Goal: Task Accomplishment & Management: Manage account settings

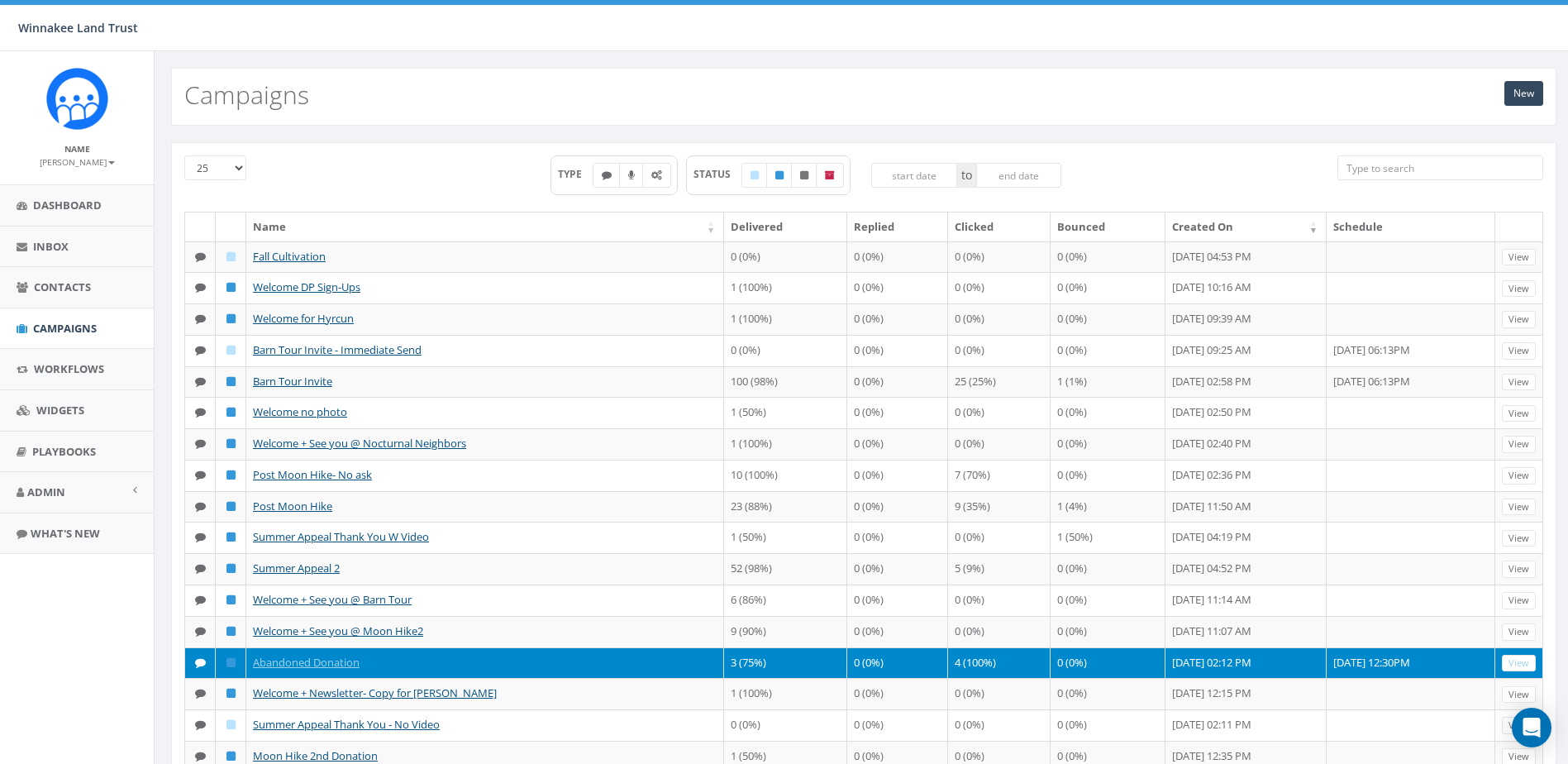
click at [988, 217] on th "Clicked" at bounding box center [999, 227] width 103 height 29
click at [94, 204] on span "Dashboard" at bounding box center [67, 205] width 68 height 15
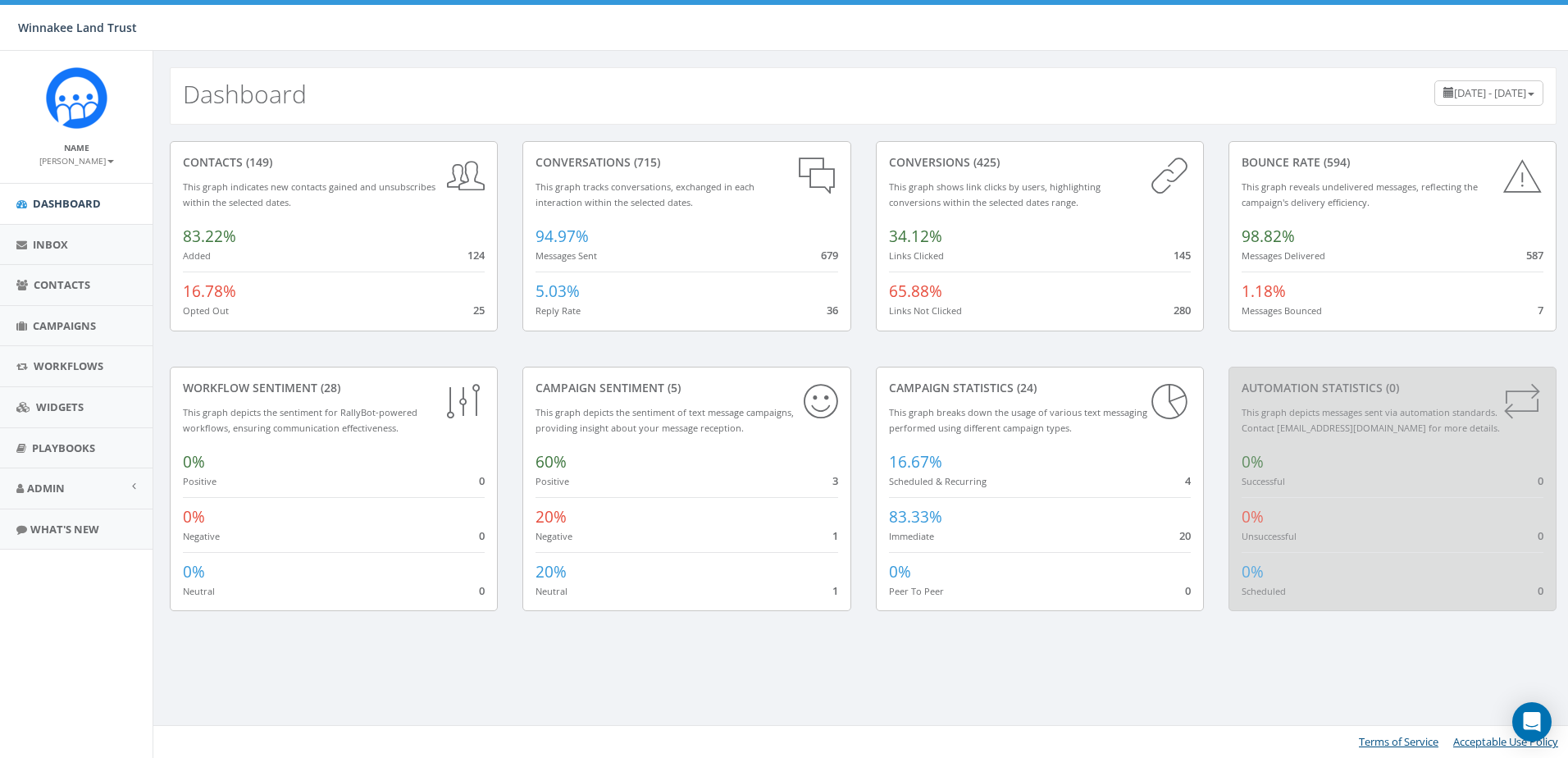
click at [1455, 95] on span "[DATE] - [DATE]" at bounding box center [1490, 93] width 72 height 15
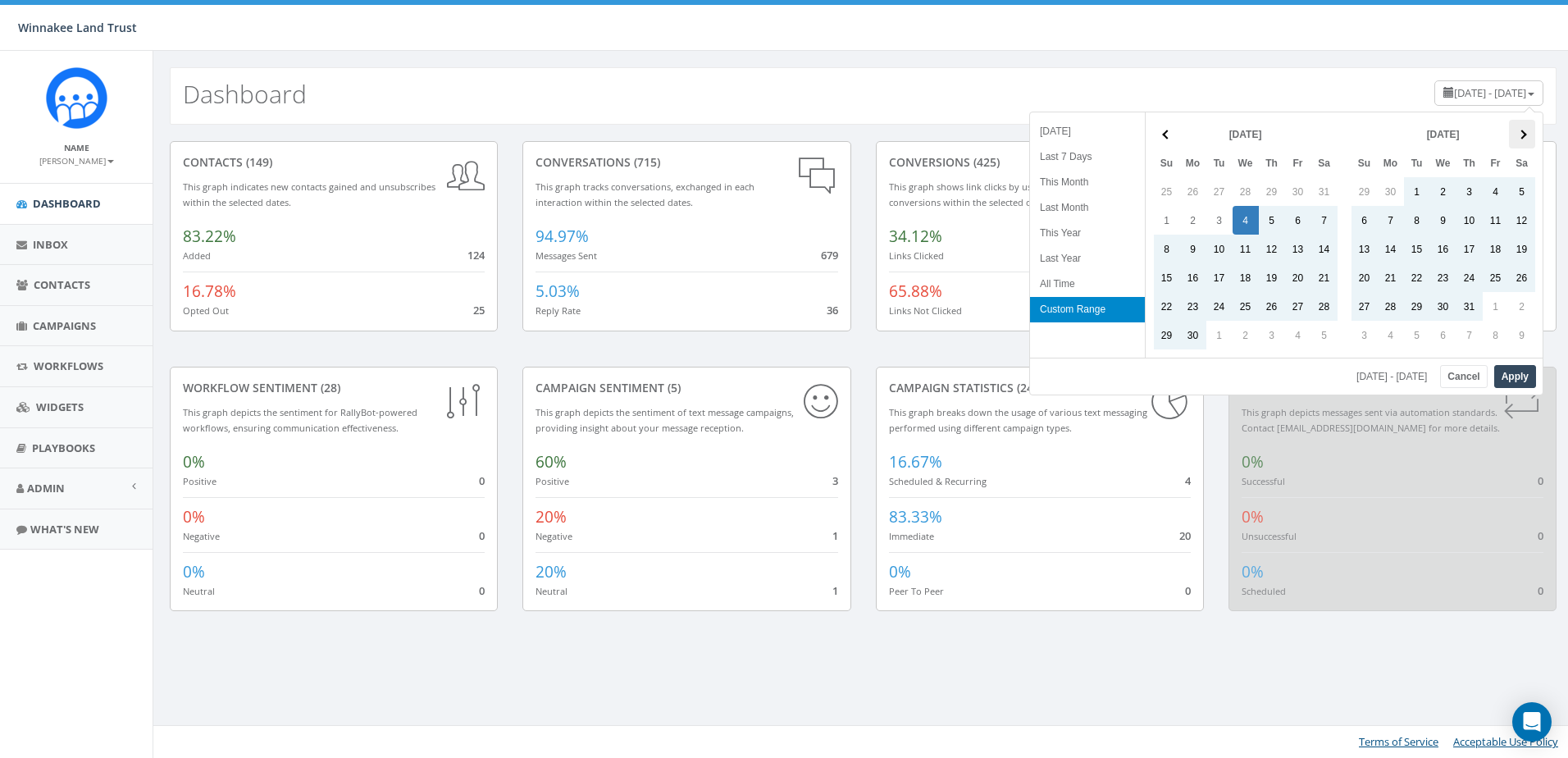
click at [1521, 129] on th at bounding box center [1522, 134] width 26 height 29
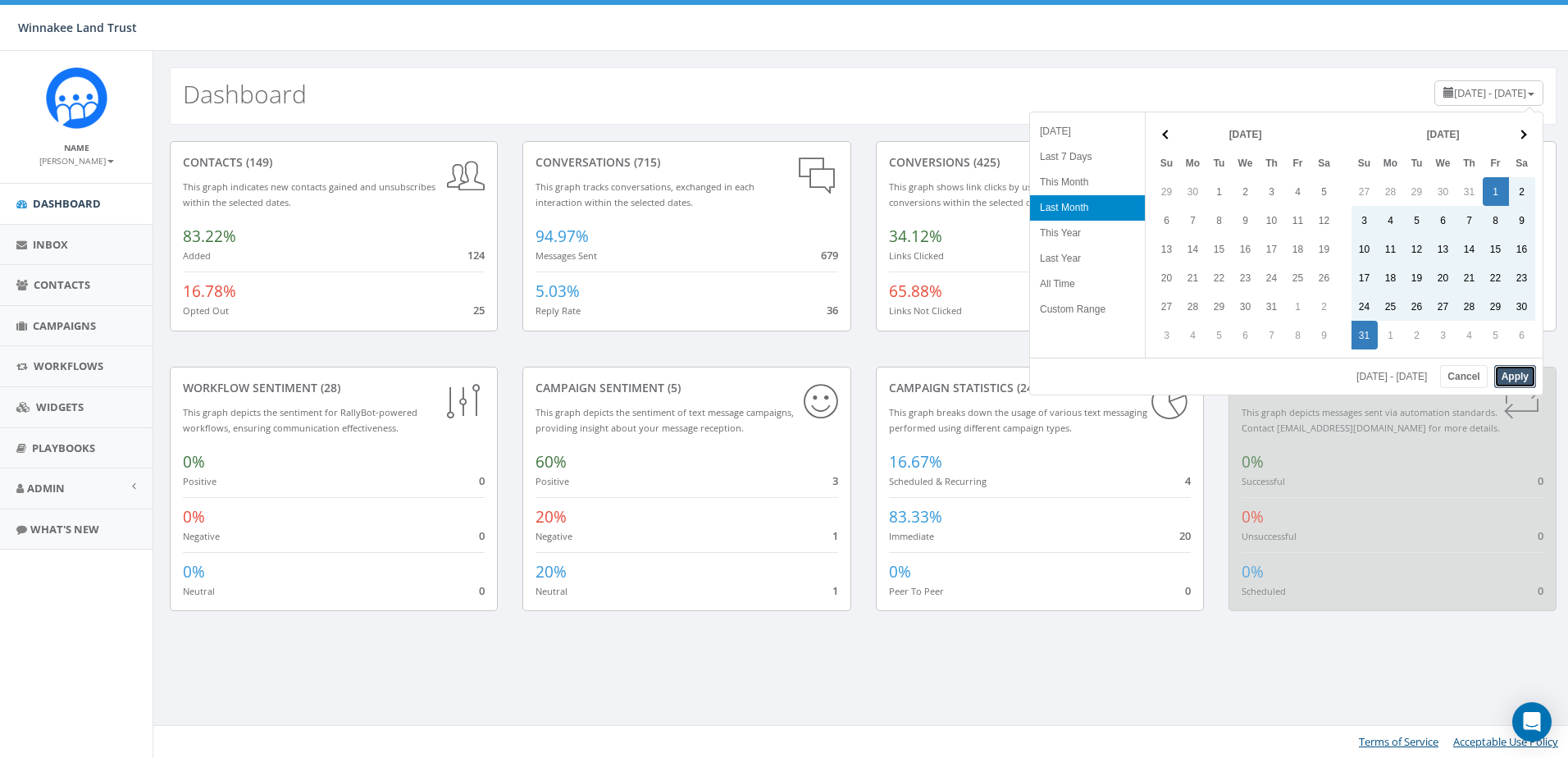
click at [1523, 384] on button "Apply" at bounding box center [1515, 377] width 42 height 23
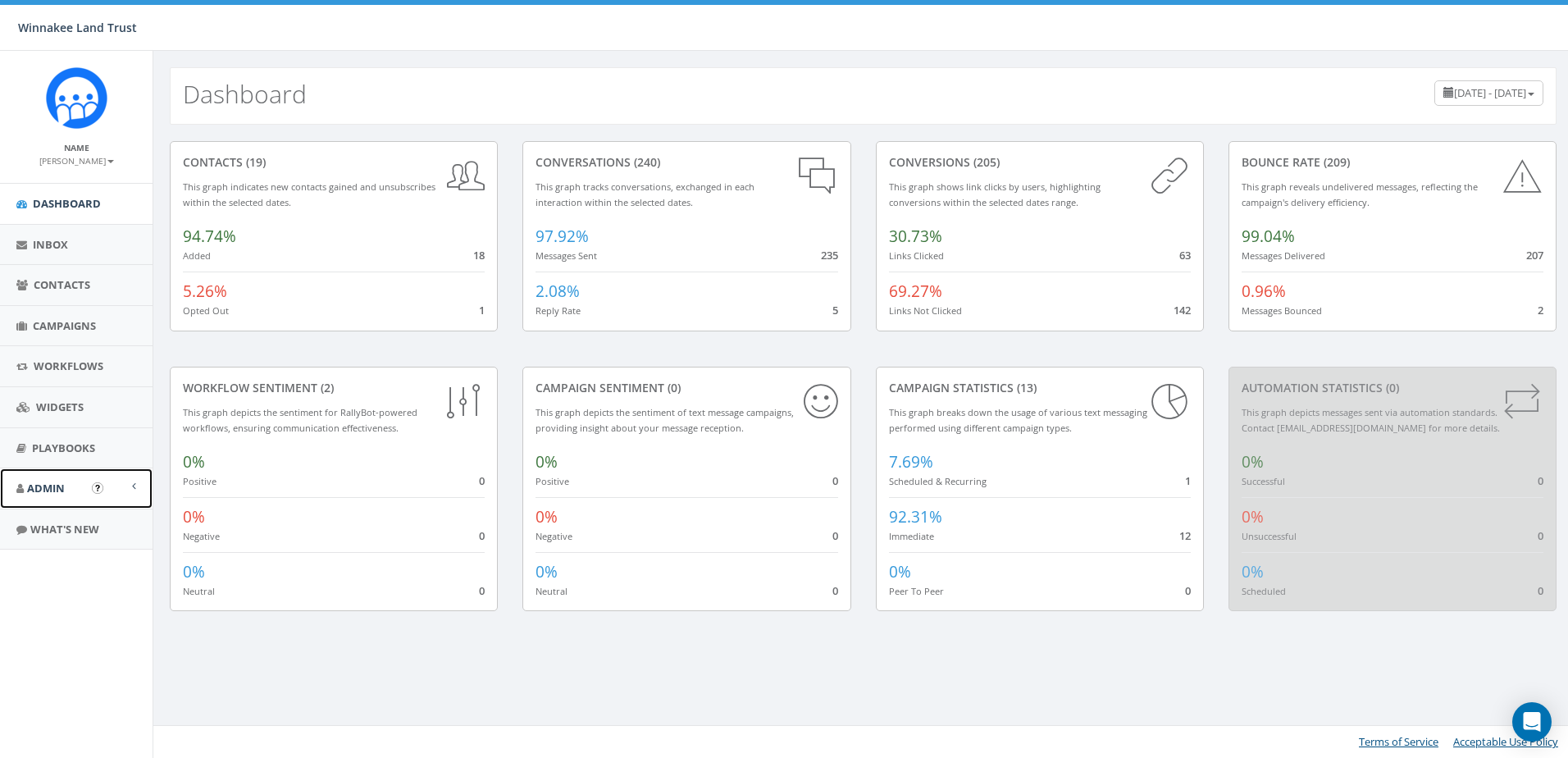
click at [50, 487] on span "Admin" at bounding box center [46, 487] width 38 height 15
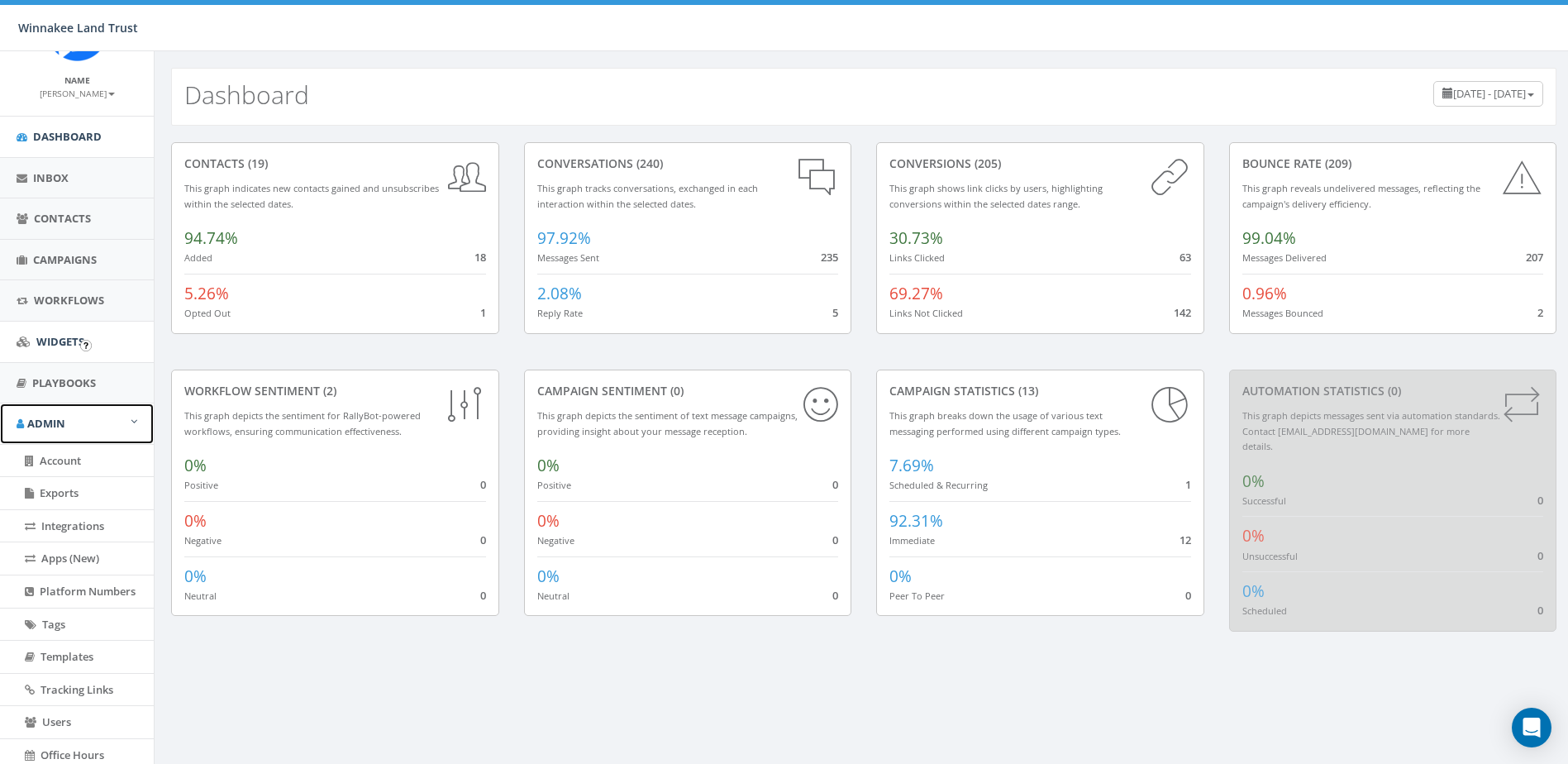
scroll to position [165, 0]
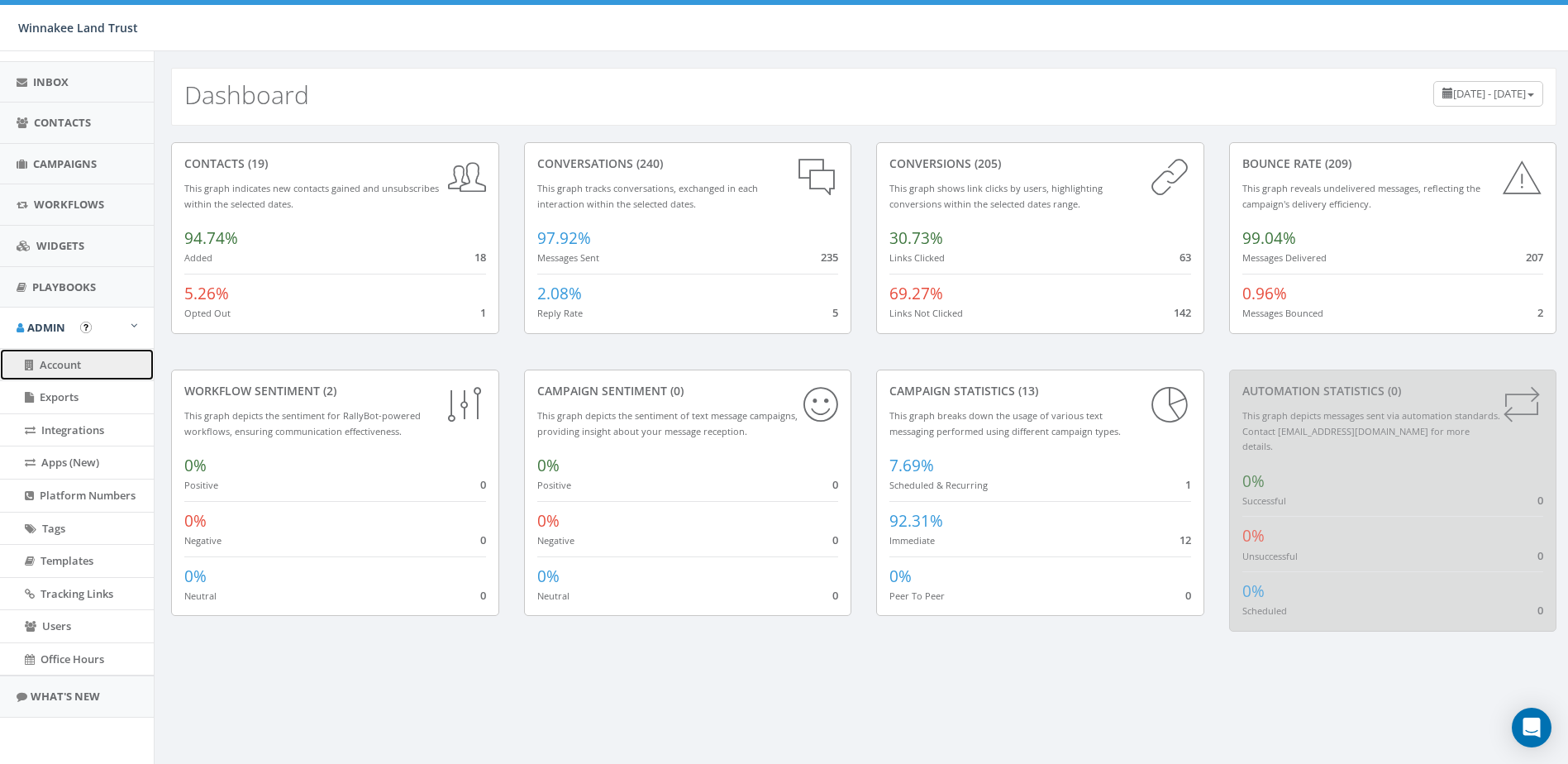
click at [85, 367] on link "Account" at bounding box center [76, 365] width 154 height 32
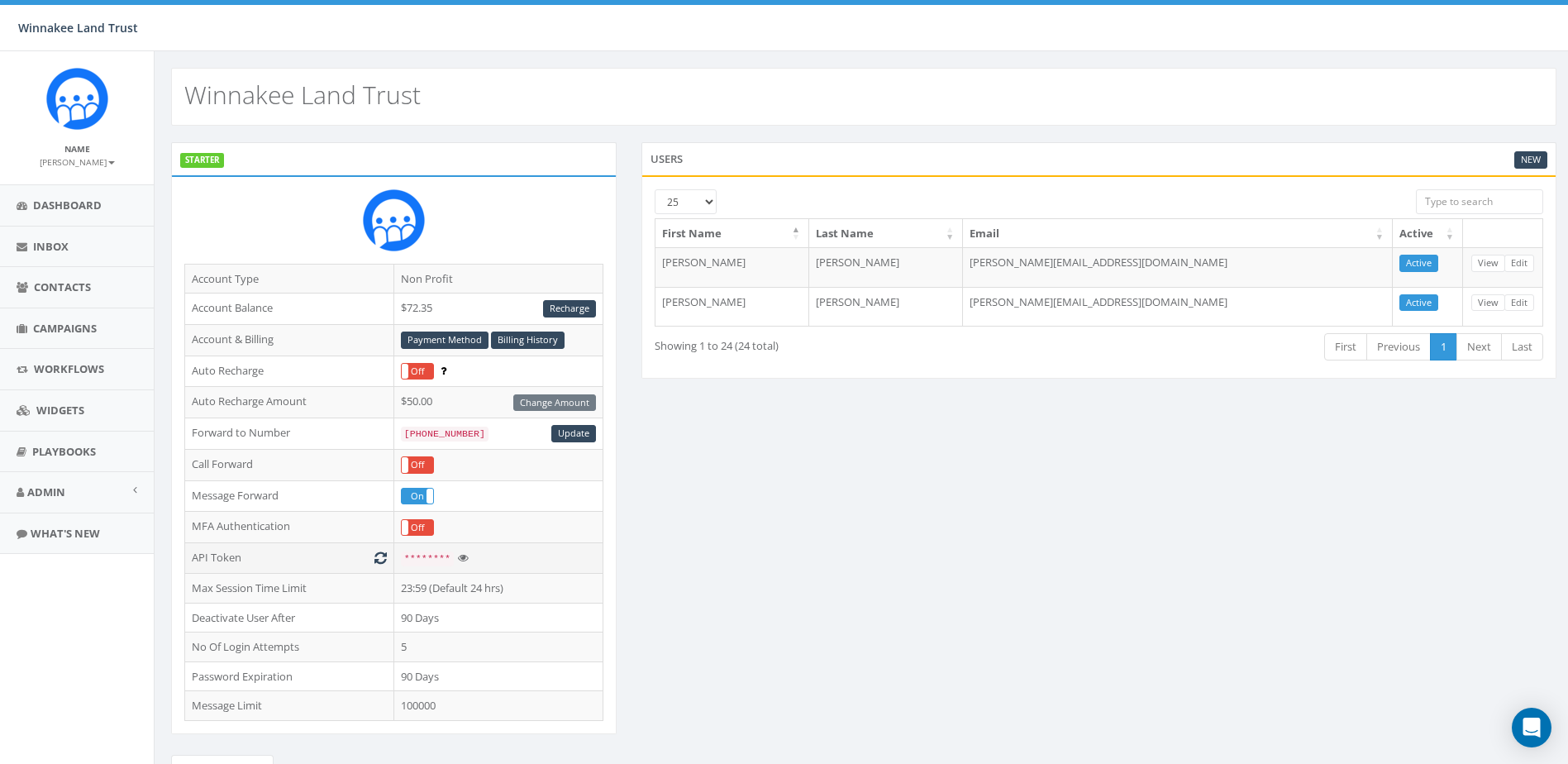
click at [459, 557] on icon at bounding box center [463, 558] width 11 height 11
drag, startPoint x: 529, startPoint y: 555, endPoint x: 403, endPoint y: 563, distance: 126.3
click at [404, 563] on span "J2SAyZWrckLwsotsjHXz7R44" at bounding box center [473, 559] width 139 height 12
copy span "J2SAyZWrckLwsotsjHXz7R44"
click at [551, 556] on icon at bounding box center [556, 558] width 11 height 11
